Goal: Communication & Community: Answer question/provide support

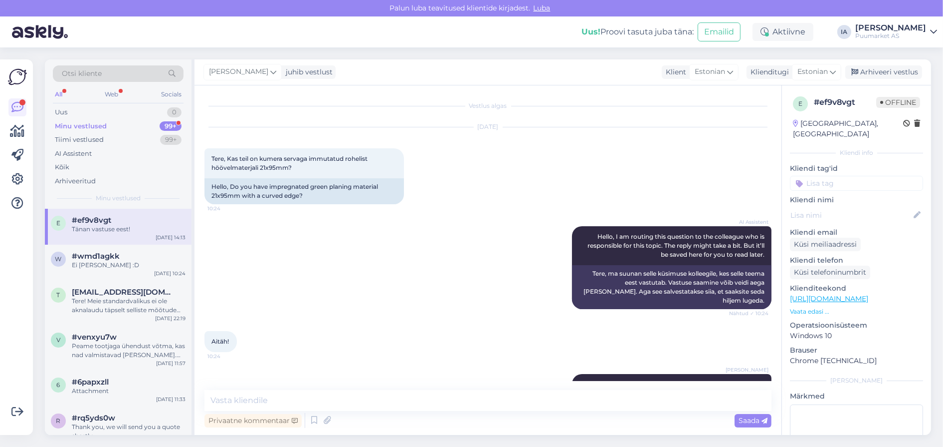
scroll to position [228, 0]
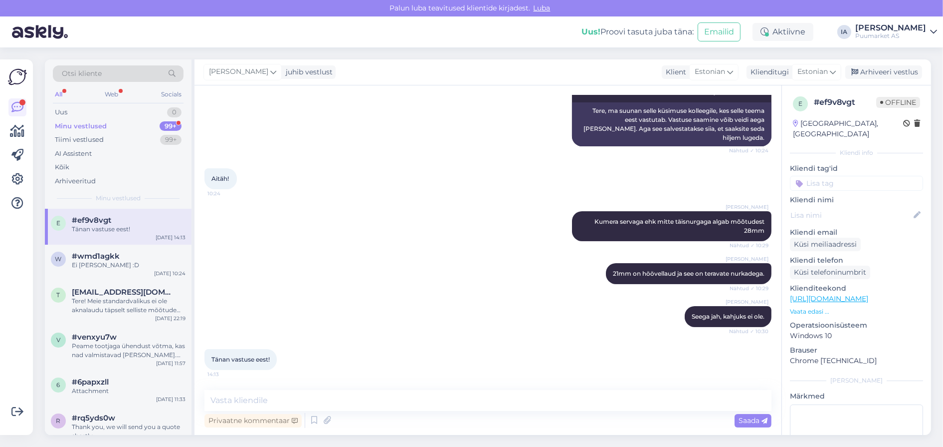
click at [98, 130] on div "Minu vestlused" at bounding box center [81, 126] width 52 height 10
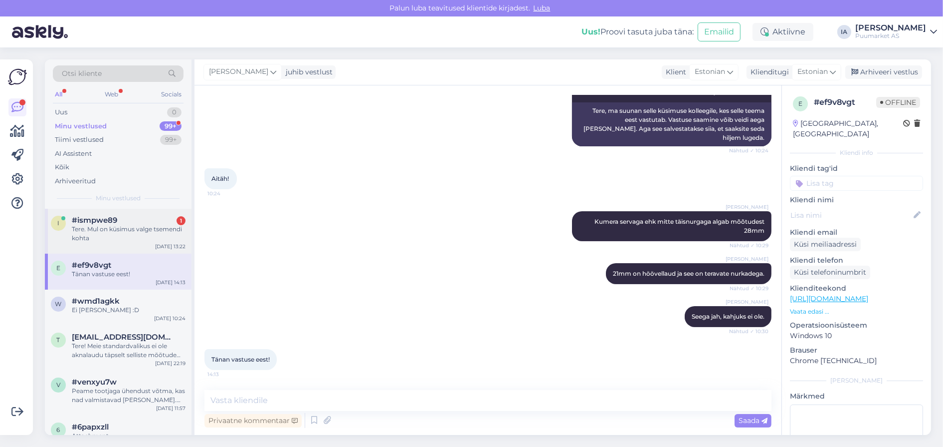
click at [79, 242] on div "Tere. Mul on küsimus valge tsemendi kohta" at bounding box center [129, 234] width 114 height 18
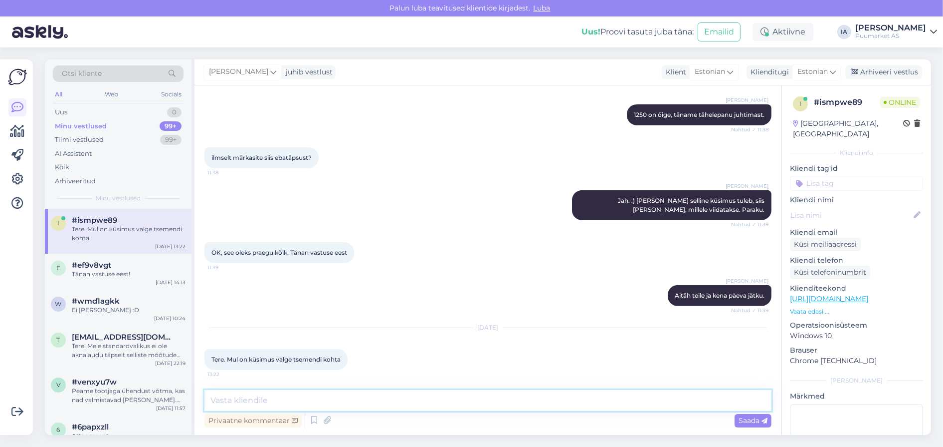
click at [339, 403] on textarea at bounding box center [488, 400] width 567 height 21
type textarea "Nii?"
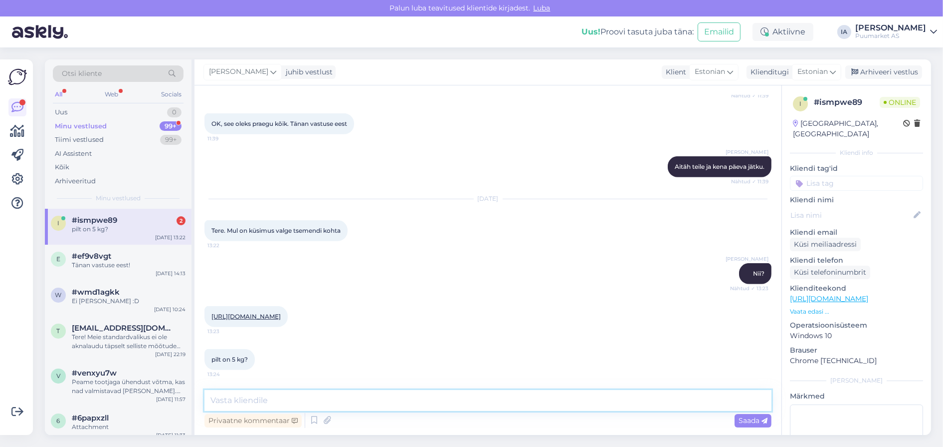
scroll to position [797, 0]
click at [281, 312] on link "[URL][DOMAIN_NAME]" at bounding box center [246, 315] width 69 height 7
click at [264, 402] on textarea at bounding box center [488, 400] width 567 height 21
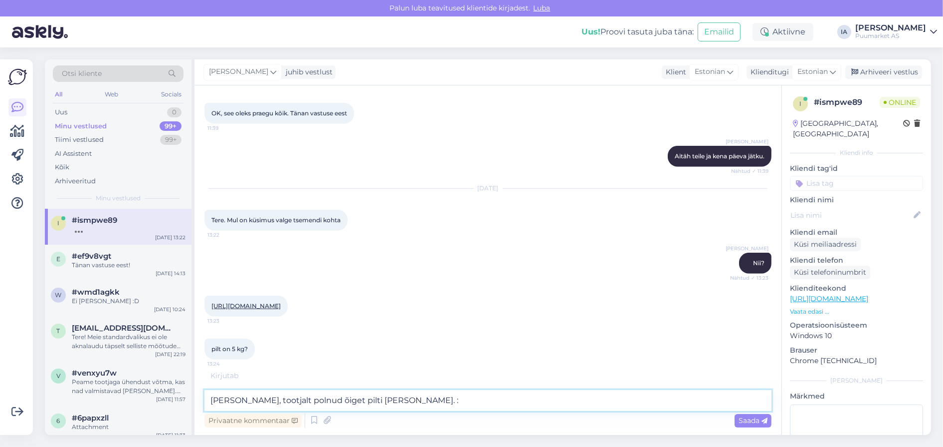
type textarea "Jah, tootjalt polnud õiget pilti [PERSON_NAME]. :)"
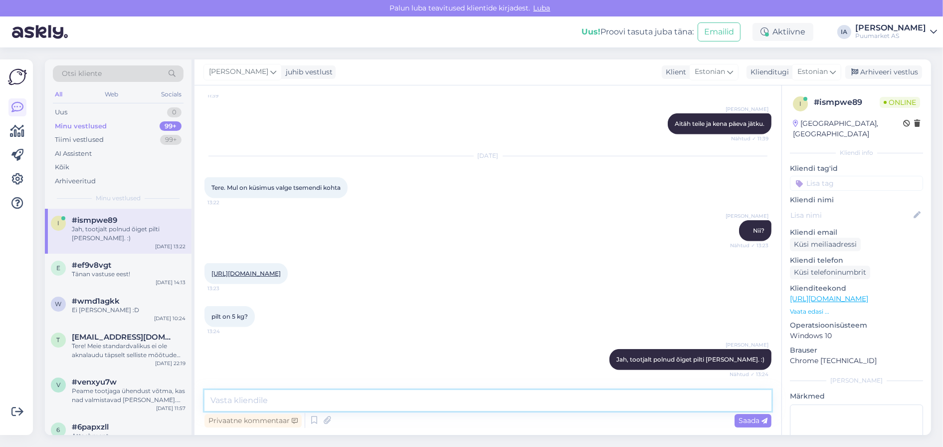
scroll to position [888, 0]
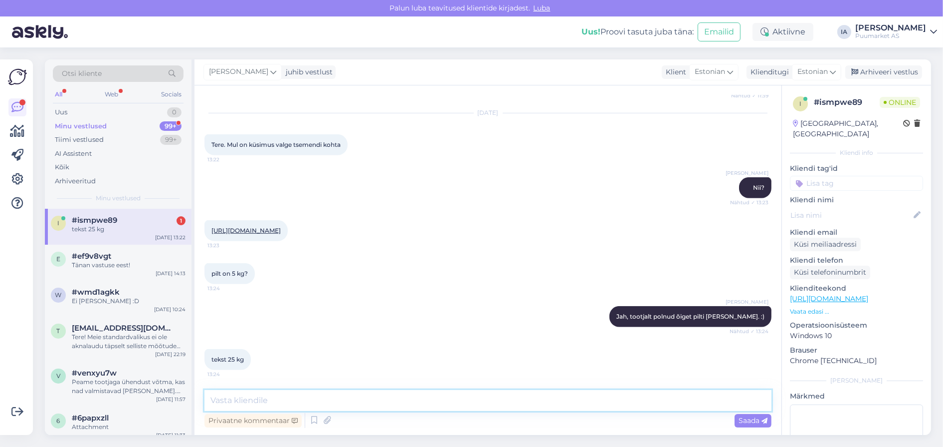
click at [261, 397] on textarea at bounding box center [488, 400] width 567 height 21
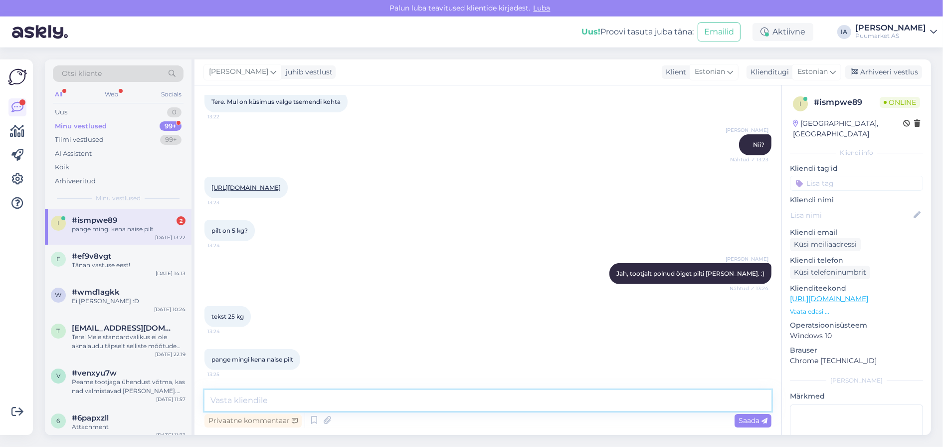
scroll to position [933, 0]
click at [278, 399] on textarea at bounding box center [488, 400] width 567 height 21
type textarea "S"
type textarea "Naise pilt tsemendikotiga süles. Kah variant. :)"
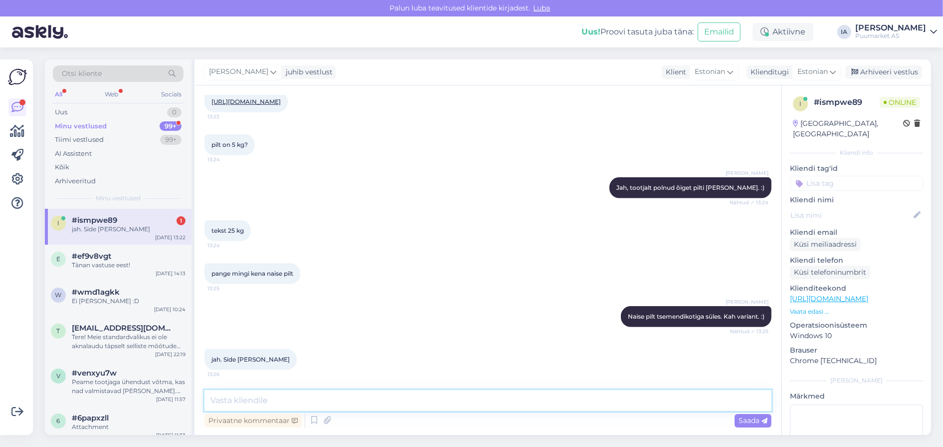
scroll to position [1023, 0]
click at [131, 233] on div "jah. Side [PERSON_NAME]" at bounding box center [129, 229] width 114 height 9
click at [124, 112] on div "Uus 1" at bounding box center [118, 112] width 131 height 14
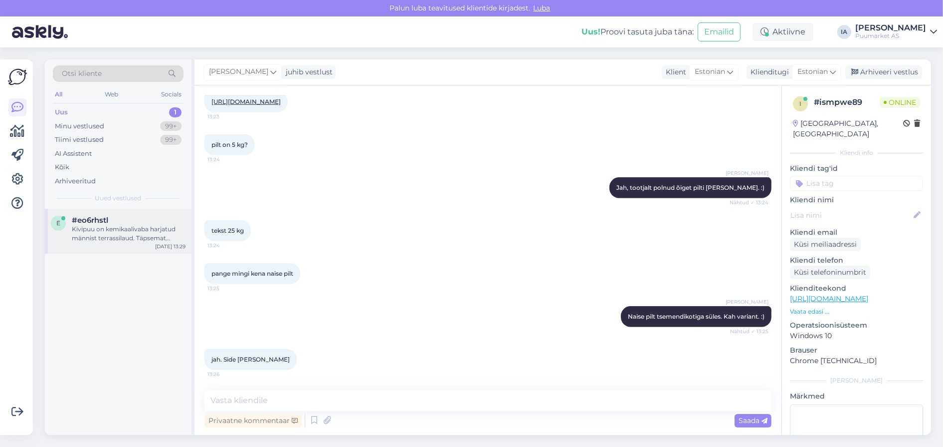
click at [116, 225] on div "#eo6rhstl" at bounding box center [129, 220] width 114 height 9
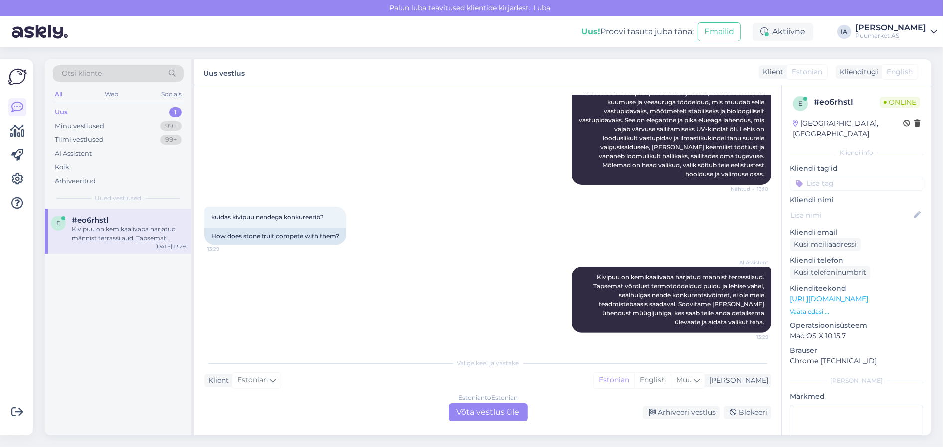
click at [499, 404] on div "Estonian to Estonian Võta vestlus üle" at bounding box center [488, 412] width 79 height 18
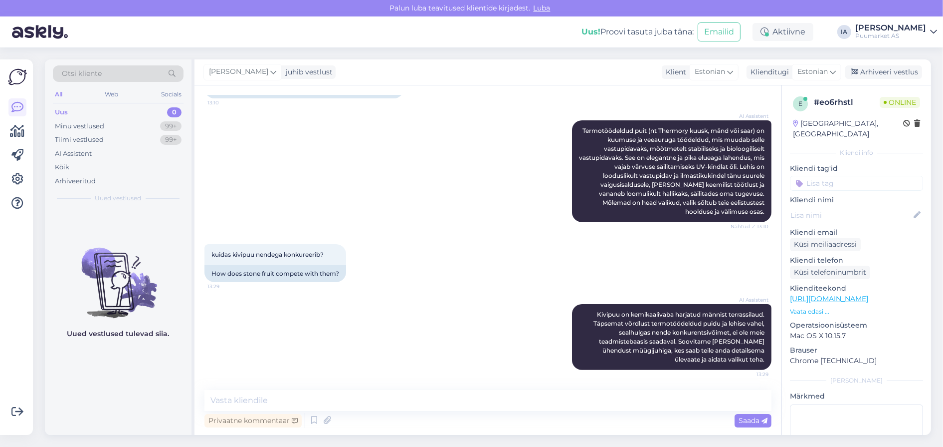
scroll to position [584, 0]
